Goal: Information Seeking & Learning: Learn about a topic

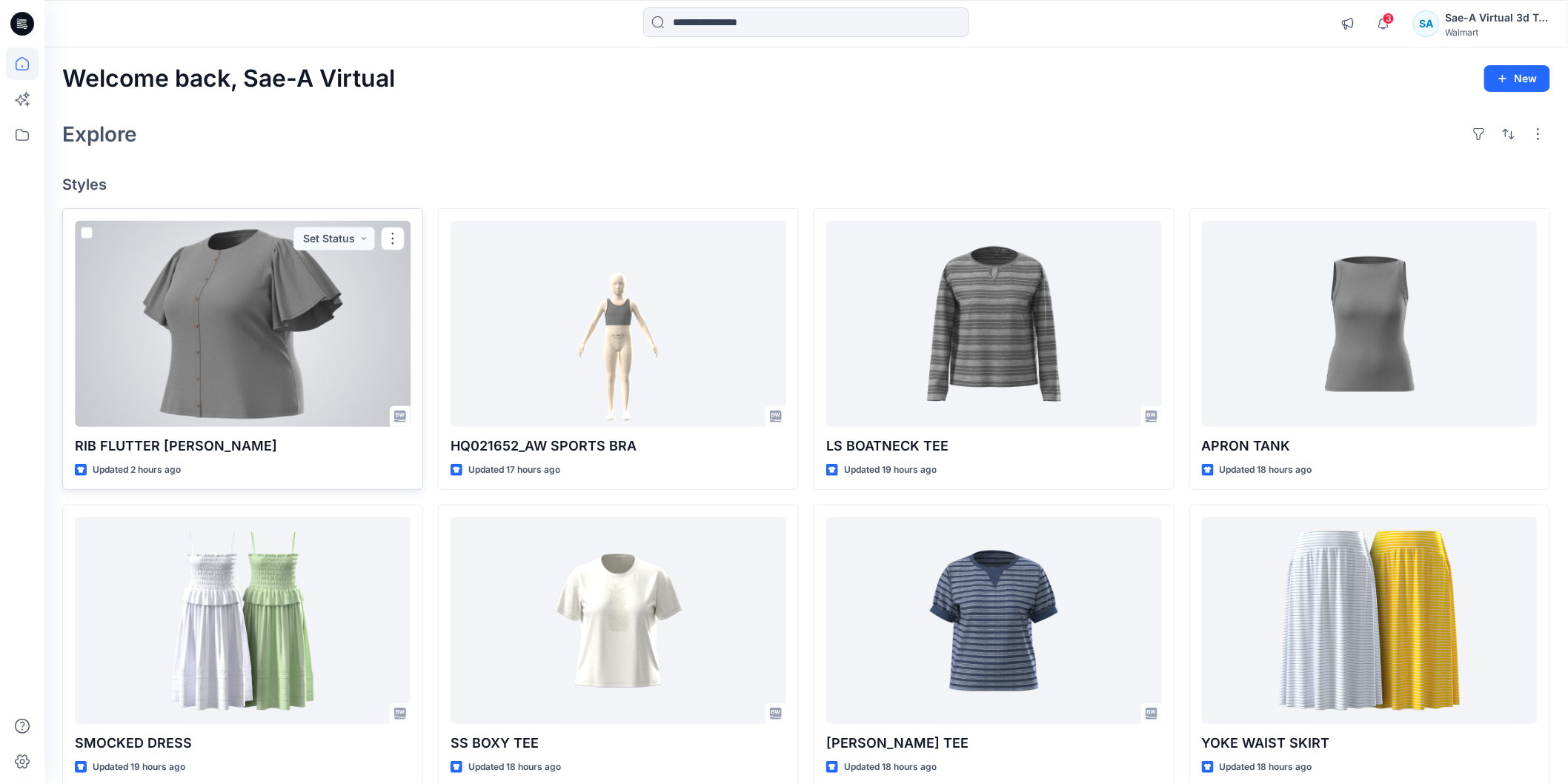
click at [310, 359] on div at bounding box center [243, 323] width 336 height 206
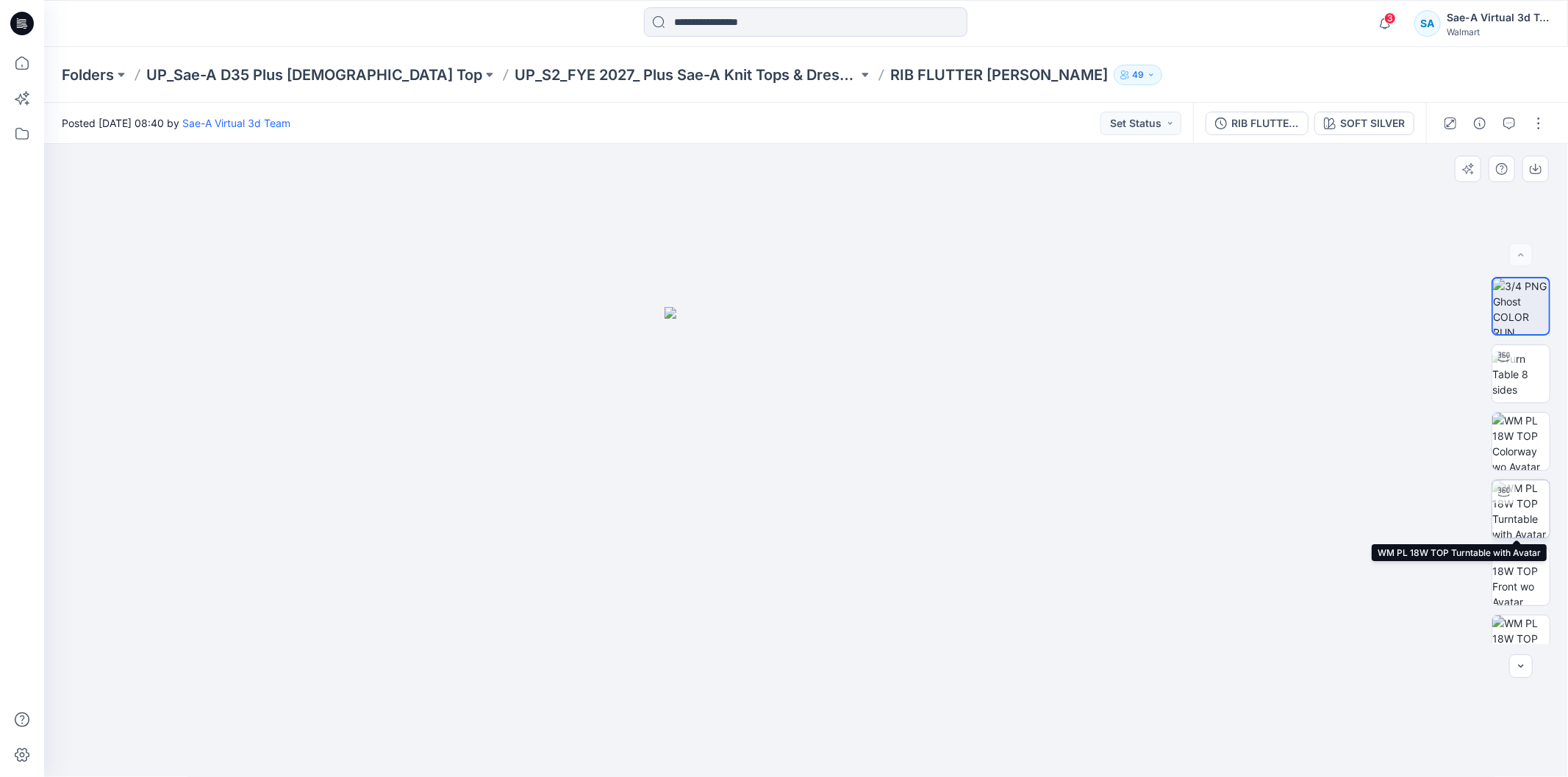
click at [1509, 515] on img at bounding box center [1521, 509] width 57 height 57
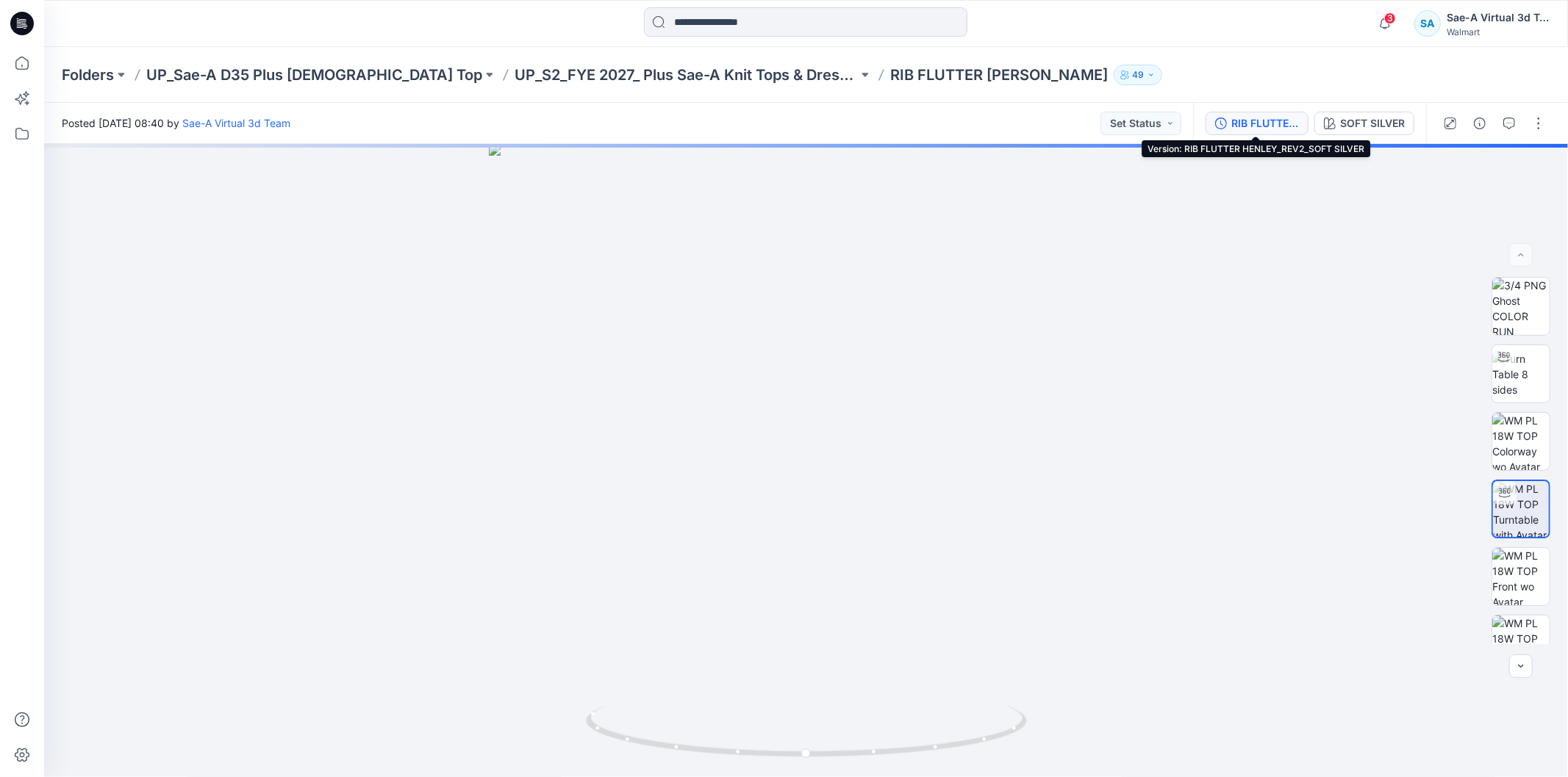
click at [1235, 113] on button "RIB FLUTTER HENLEY_REV2_SOFT SILVER" at bounding box center [1257, 123] width 103 height 23
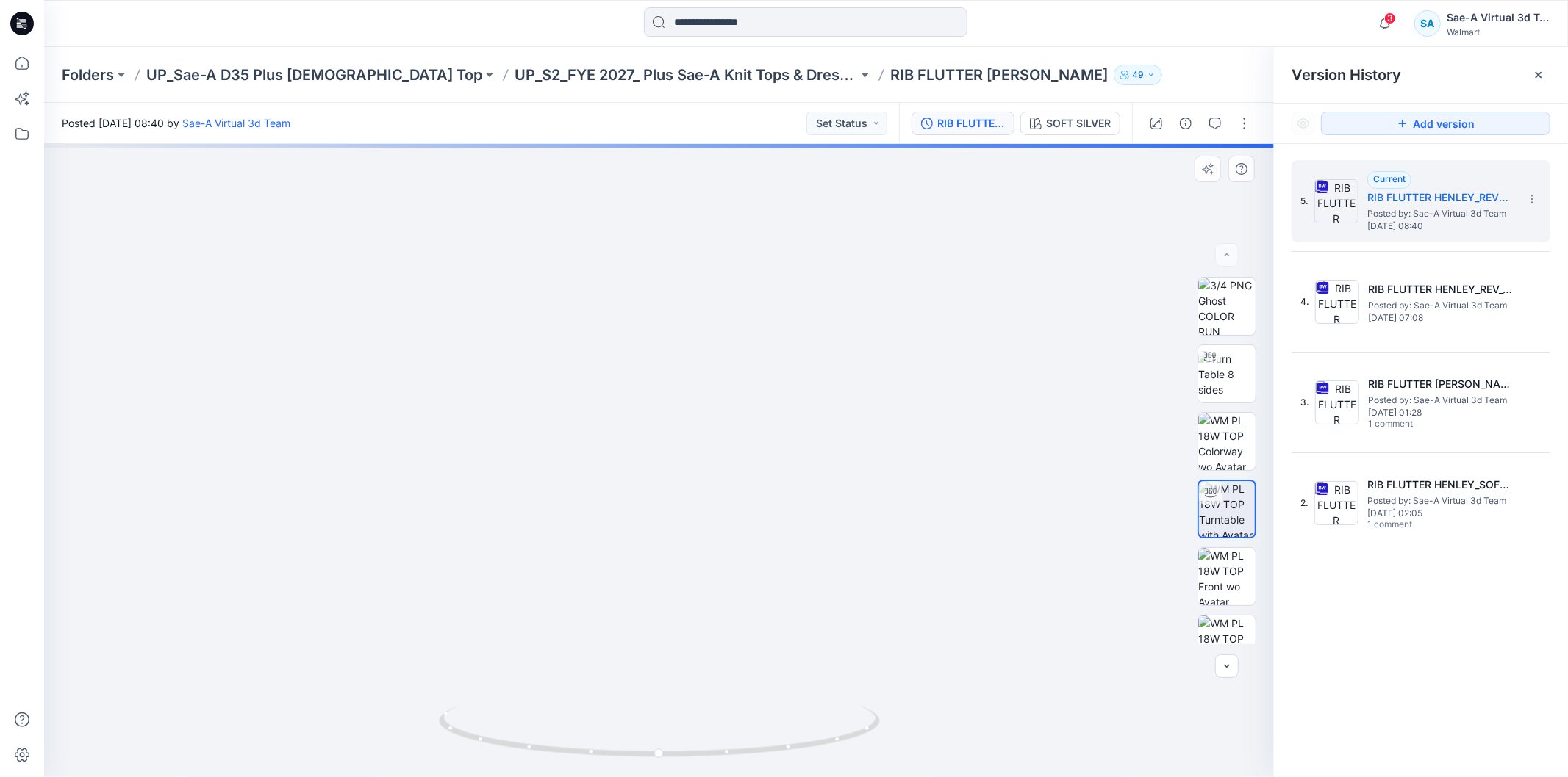
drag, startPoint x: 787, startPoint y: 451, endPoint x: 788, endPoint y: 609, distance: 158.0
click at [788, 609] on img at bounding box center [650, 207] width 2217 height 1142
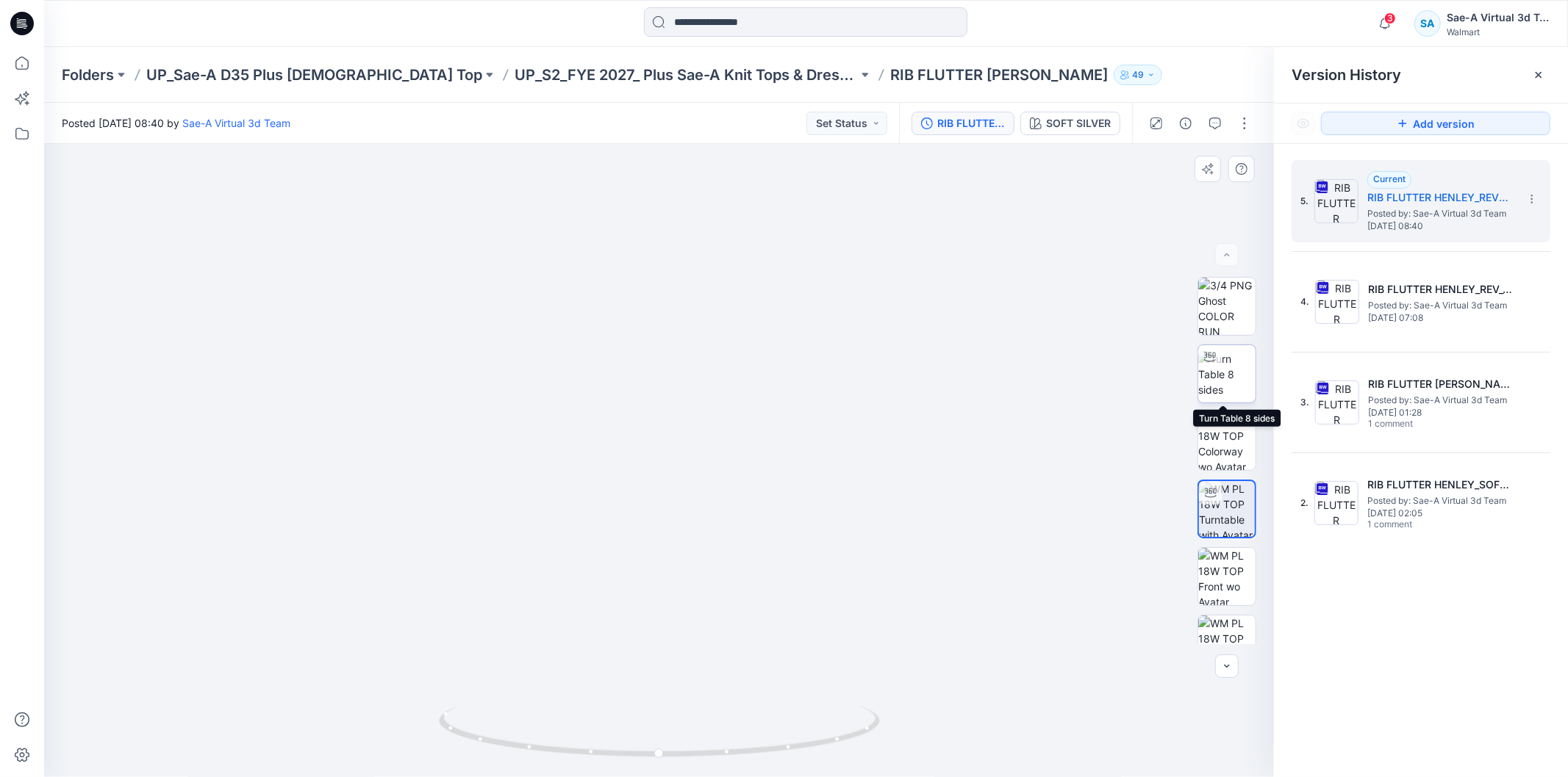
click at [1223, 376] on img at bounding box center [1227, 374] width 57 height 47
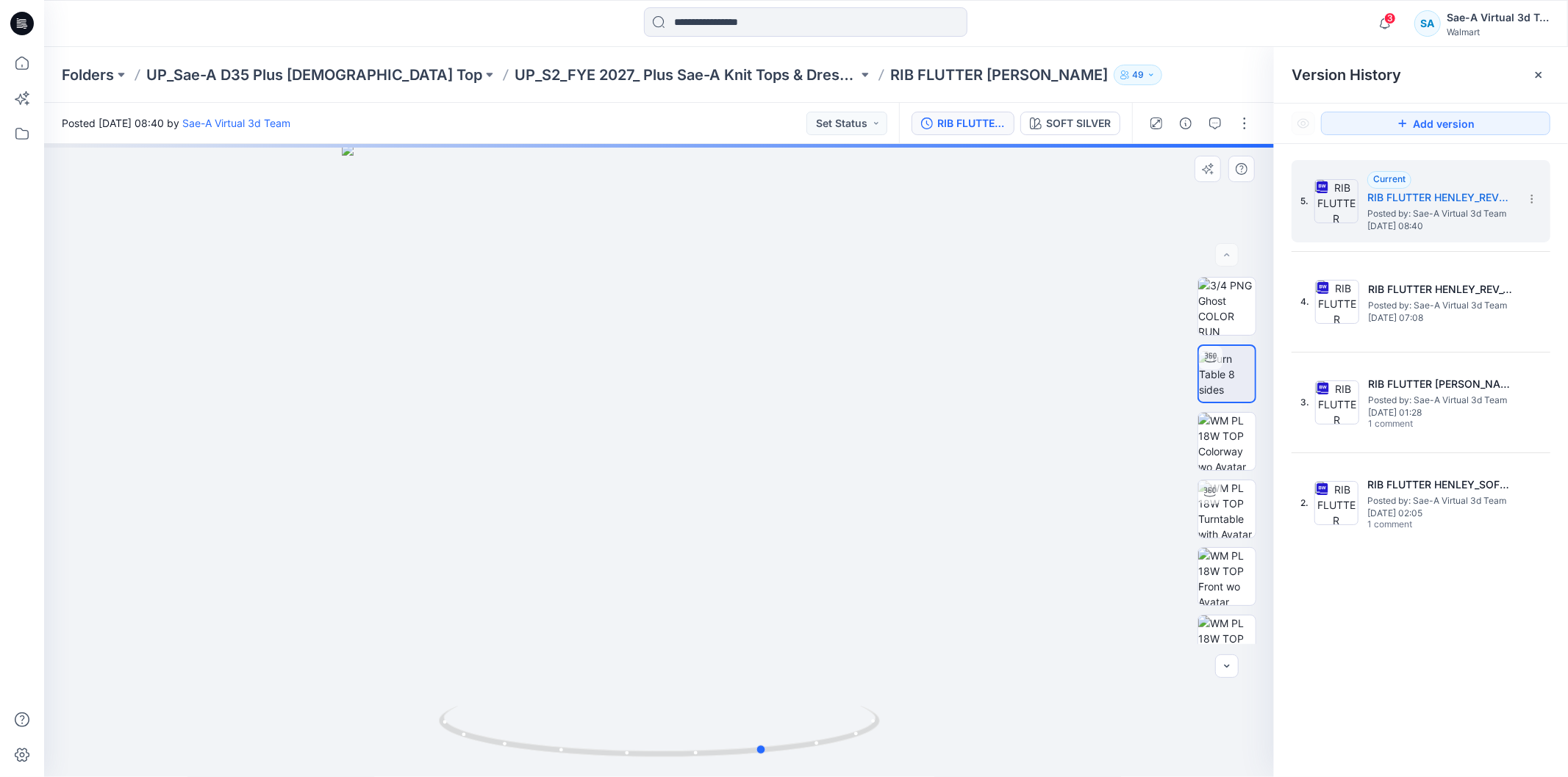
drag, startPoint x: 801, startPoint y: 716, endPoint x: 909, endPoint y: 699, distance: 109.3
click at [909, 699] on div at bounding box center [659, 460] width 1229 height 633
drag, startPoint x: 843, startPoint y: 735, endPoint x: 765, endPoint y: 733, distance: 78.0
click at [765, 733] on icon at bounding box center [661, 733] width 445 height 55
click at [1229, 519] on img at bounding box center [1227, 509] width 57 height 57
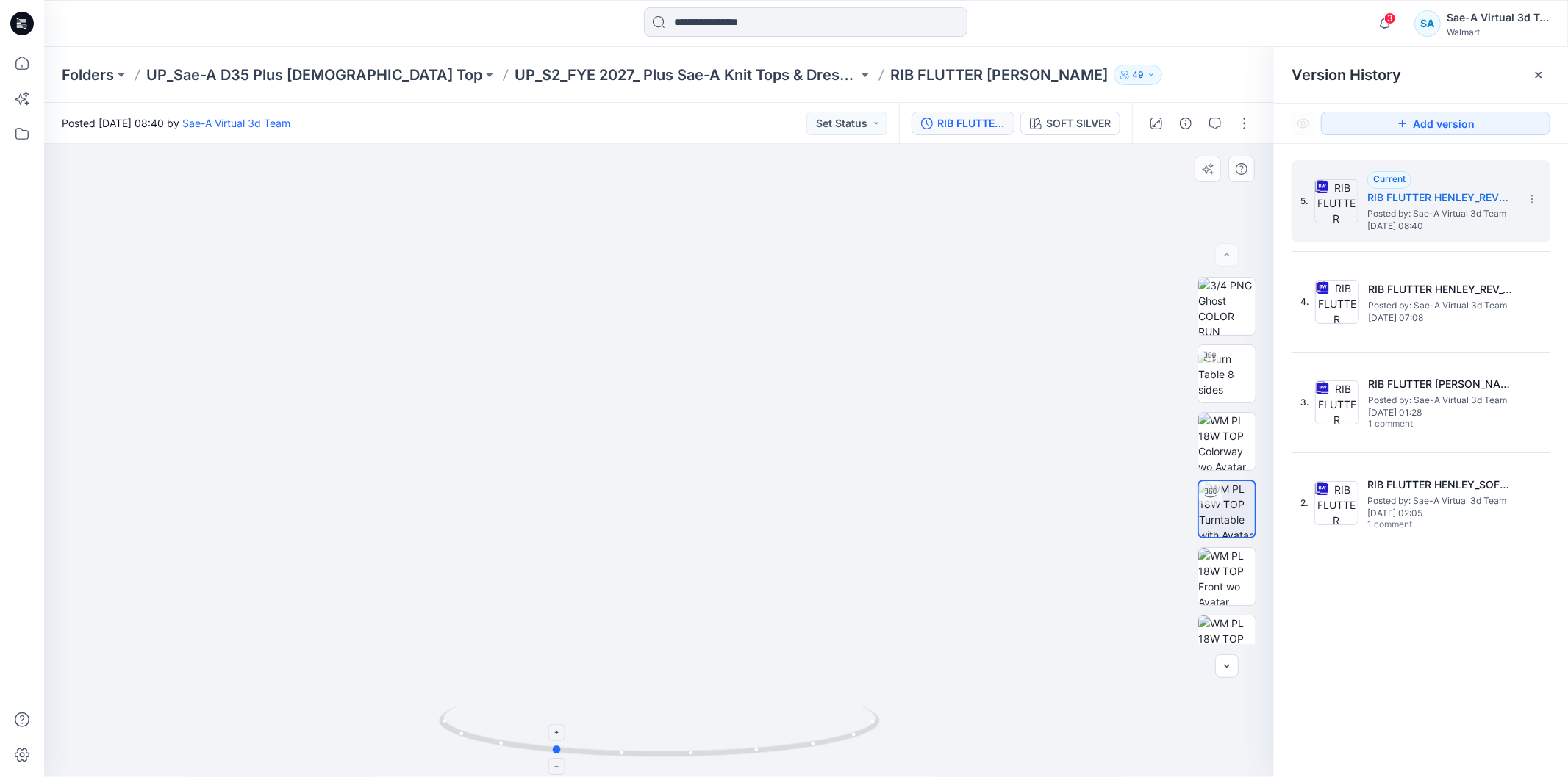
drag, startPoint x: 829, startPoint y: 715, endPoint x: 720, endPoint y: 720, distance: 109.1
click at [720, 720] on icon at bounding box center [661, 733] width 445 height 55
drag, startPoint x: 644, startPoint y: 311, endPoint x: 666, endPoint y: 709, distance: 398.6
click at [666, 709] on div at bounding box center [659, 460] width 1229 height 633
drag, startPoint x: 794, startPoint y: 748, endPoint x: 1128, endPoint y: 713, distance: 335.8
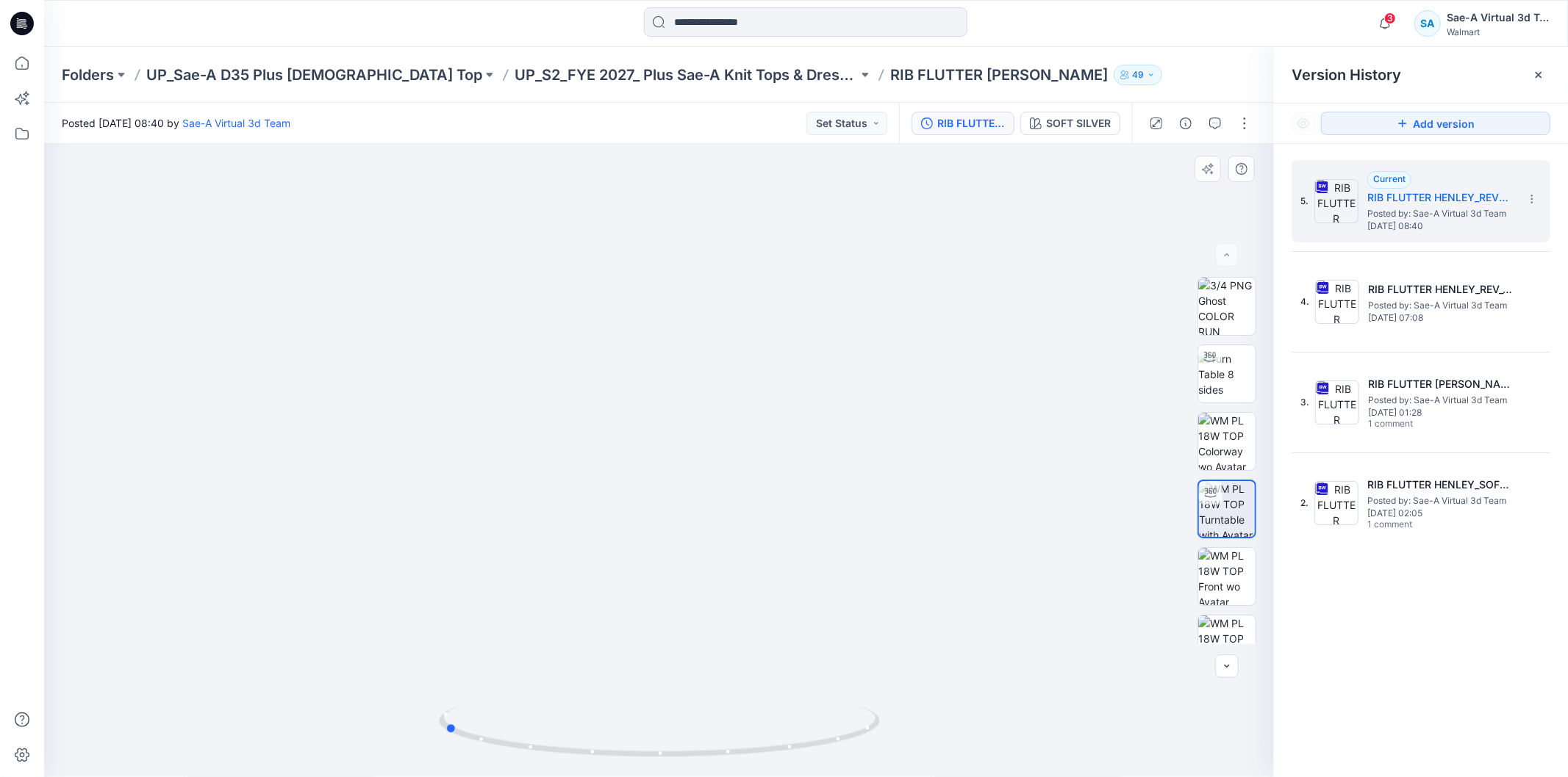
click at [1128, 713] on div at bounding box center [659, 460] width 1229 height 633
drag, startPoint x: 860, startPoint y: 737, endPoint x: 687, endPoint y: 730, distance: 173.1
click at [687, 730] on icon at bounding box center [661, 733] width 445 height 55
click at [20, 22] on icon at bounding box center [23, 21] width 7 height 1
